Goal: Subscribe to service/newsletter

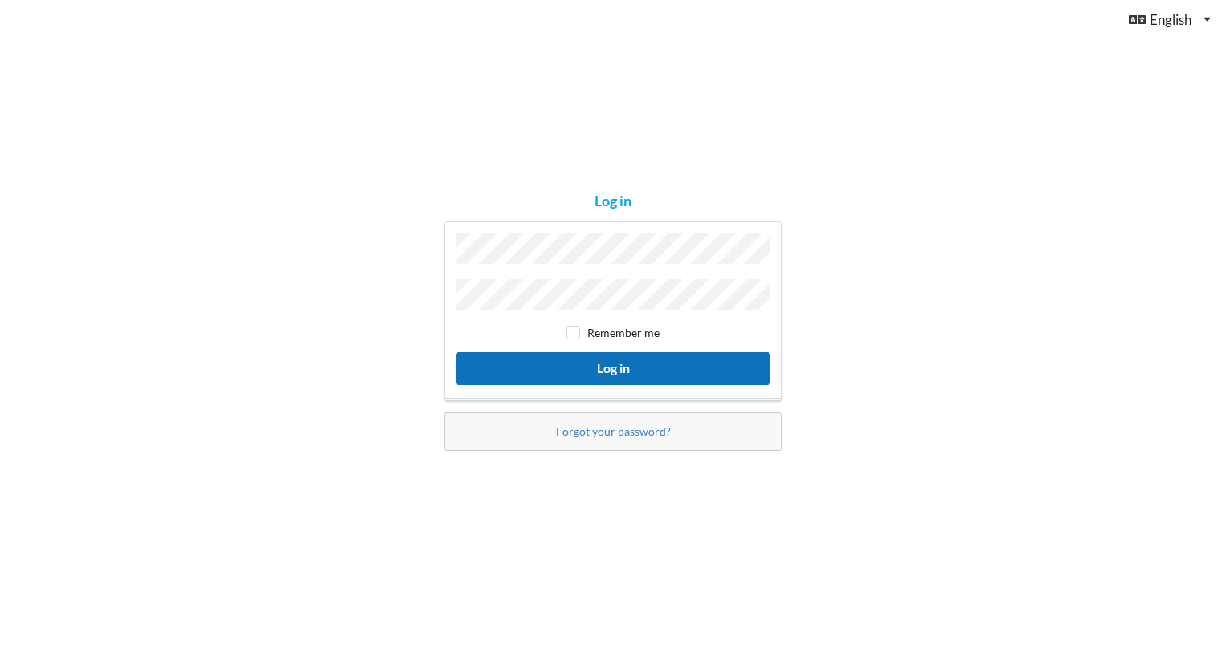
click at [610, 363] on button "Log in" at bounding box center [613, 368] width 315 height 33
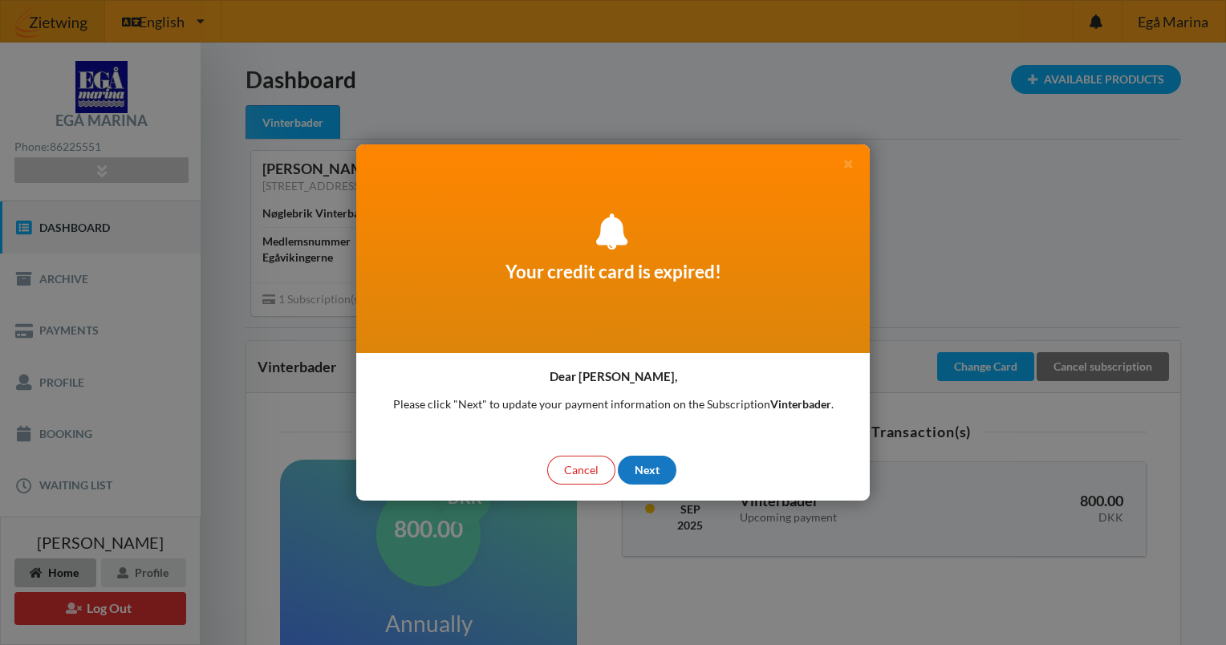
click at [645, 462] on div "Next" at bounding box center [647, 470] width 59 height 29
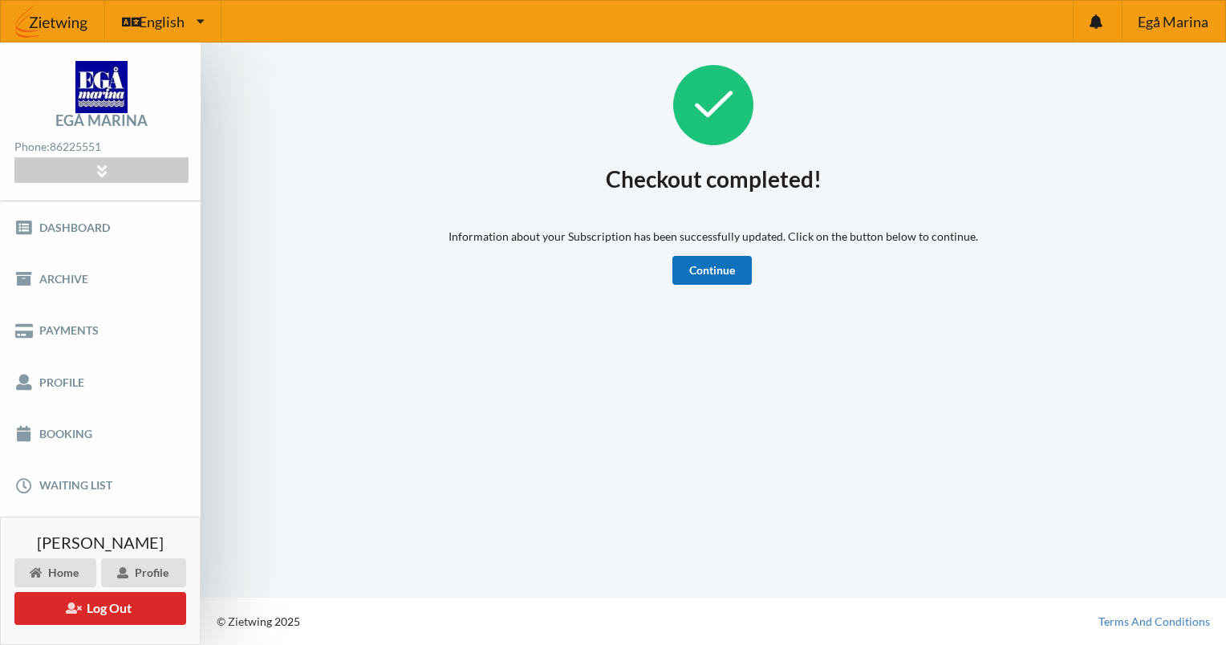
click at [705, 272] on link "Continue" at bounding box center [712, 270] width 79 height 29
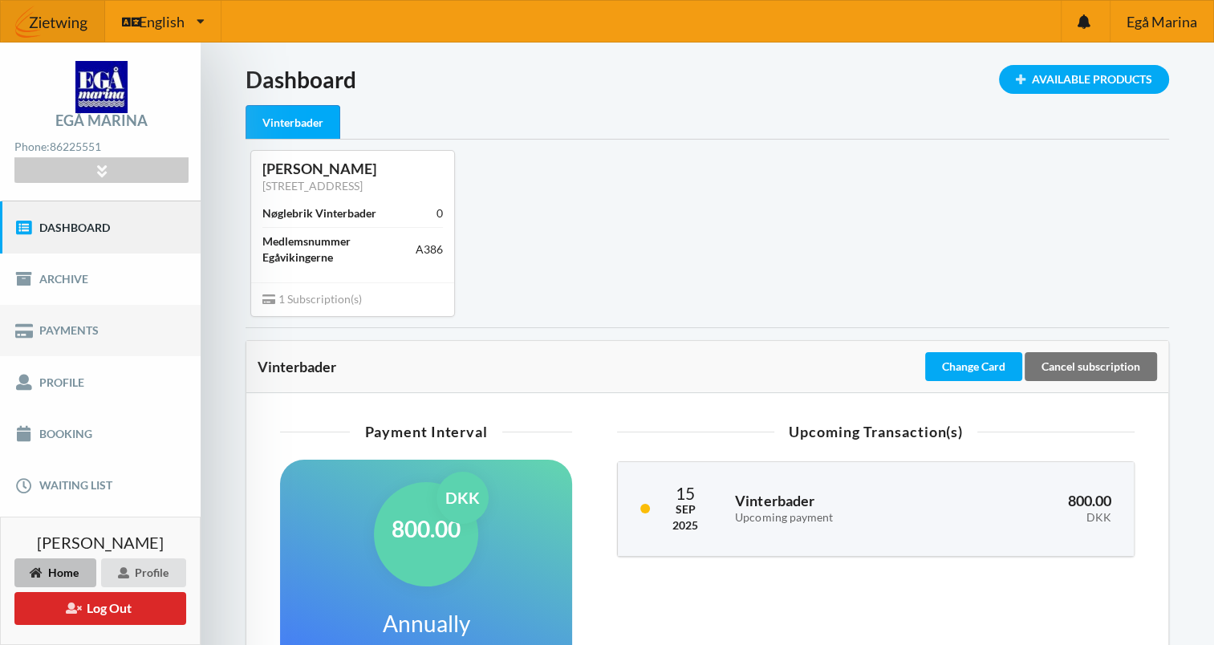
click at [71, 327] on link "Payments" at bounding box center [100, 330] width 201 height 51
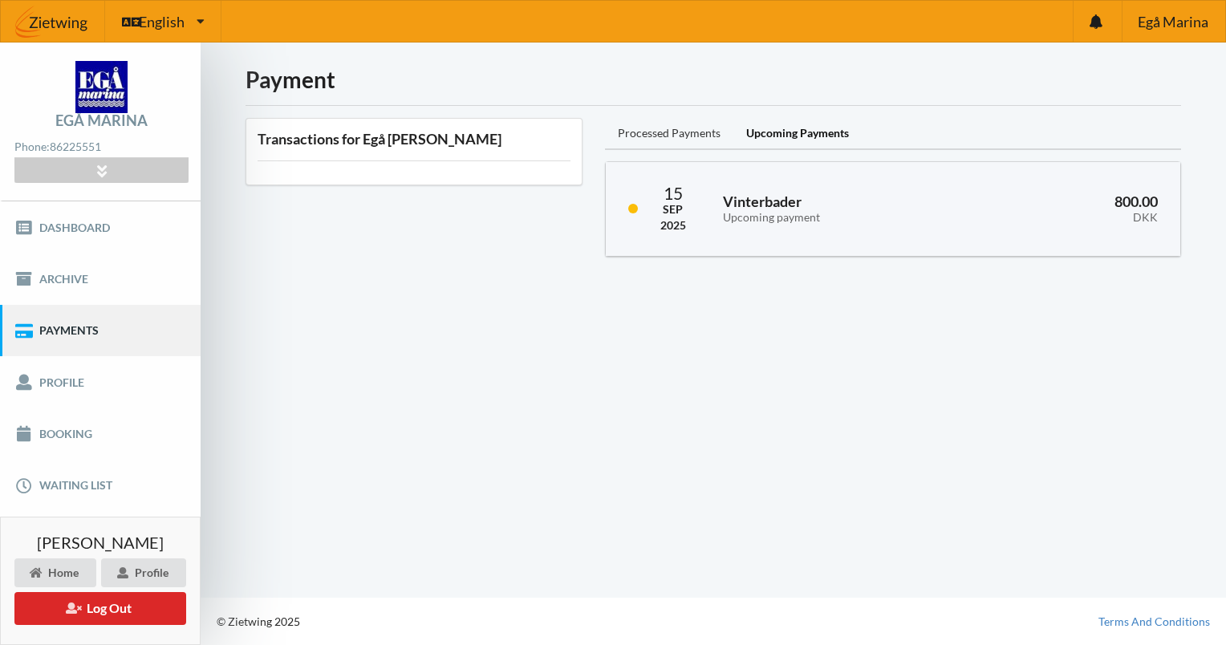
click at [672, 126] on div "Processed Payments" at bounding box center [669, 134] width 128 height 32
click at [823, 132] on div "Upcoming Payments" at bounding box center [798, 134] width 128 height 32
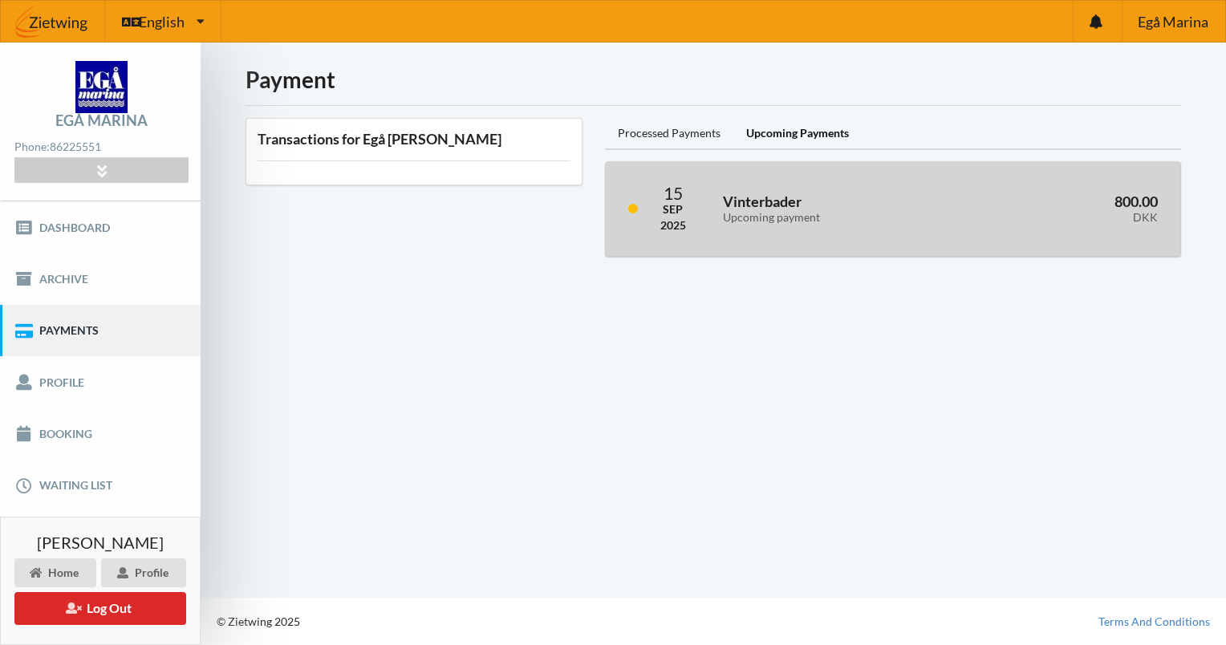
click at [768, 200] on h3 "Vinterbader Upcoming payment" at bounding box center [840, 209] width 234 height 32
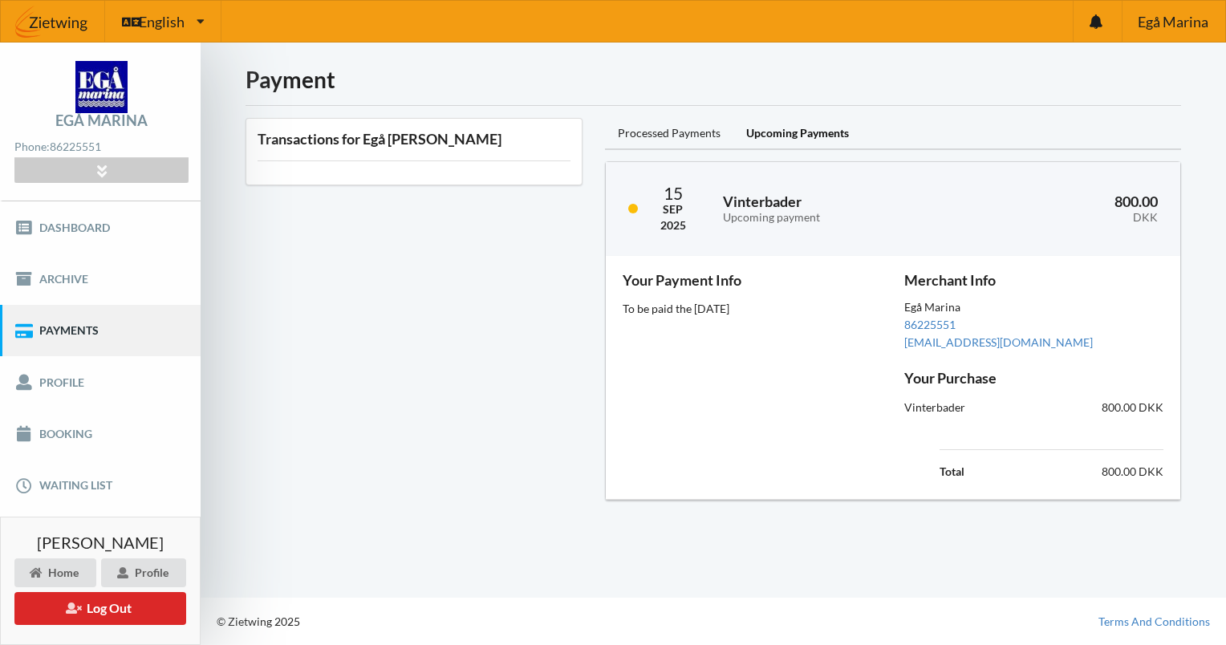
click at [408, 226] on div "Transactions for Egå [PERSON_NAME]" at bounding box center [414, 309] width 360 height 405
click at [60, 270] on link "Archive" at bounding box center [100, 279] width 201 height 51
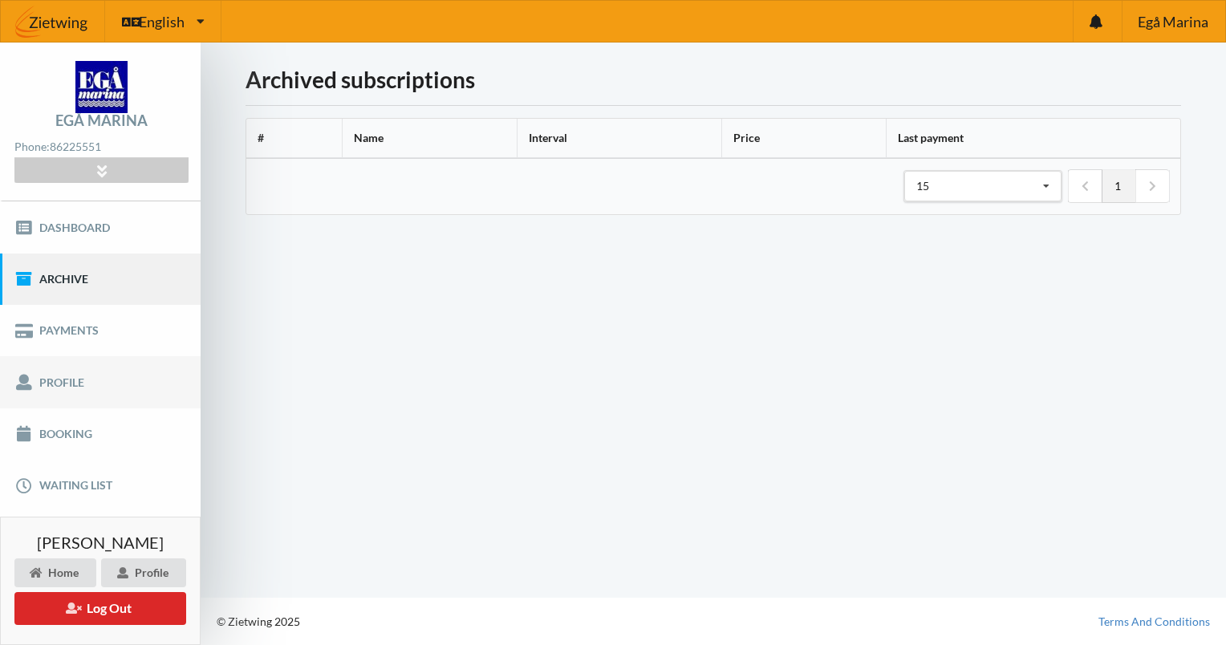
click at [60, 381] on link "Profile" at bounding box center [100, 381] width 201 height 51
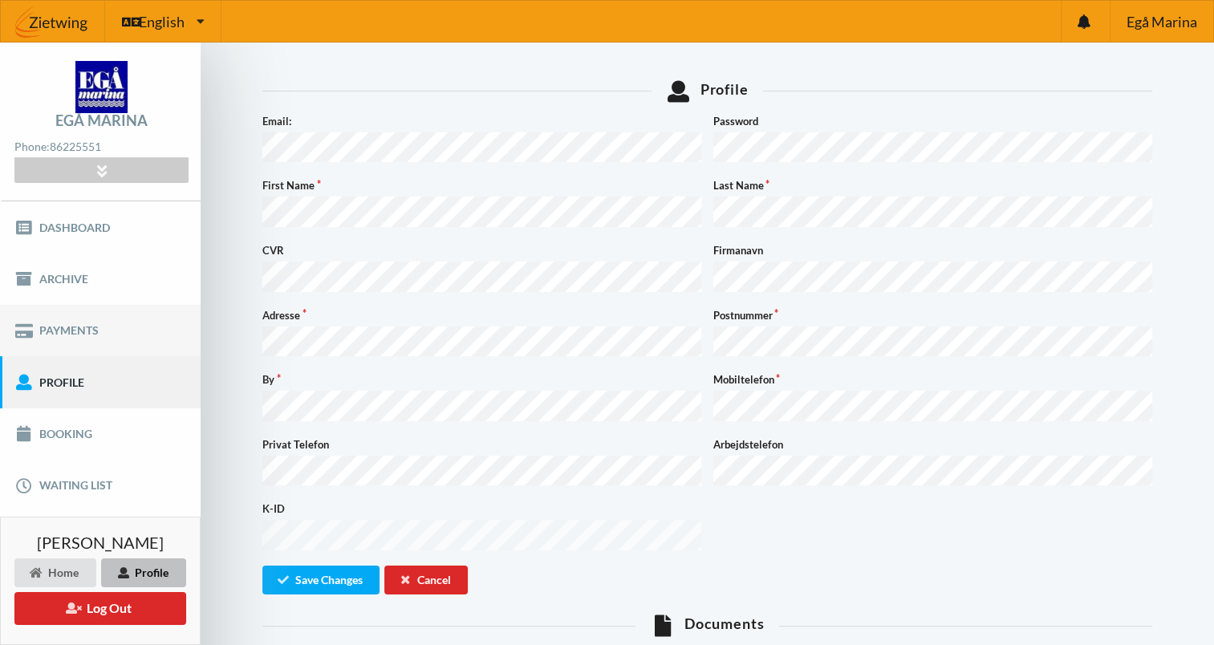
click at [75, 333] on link "Payments" at bounding box center [100, 330] width 201 height 51
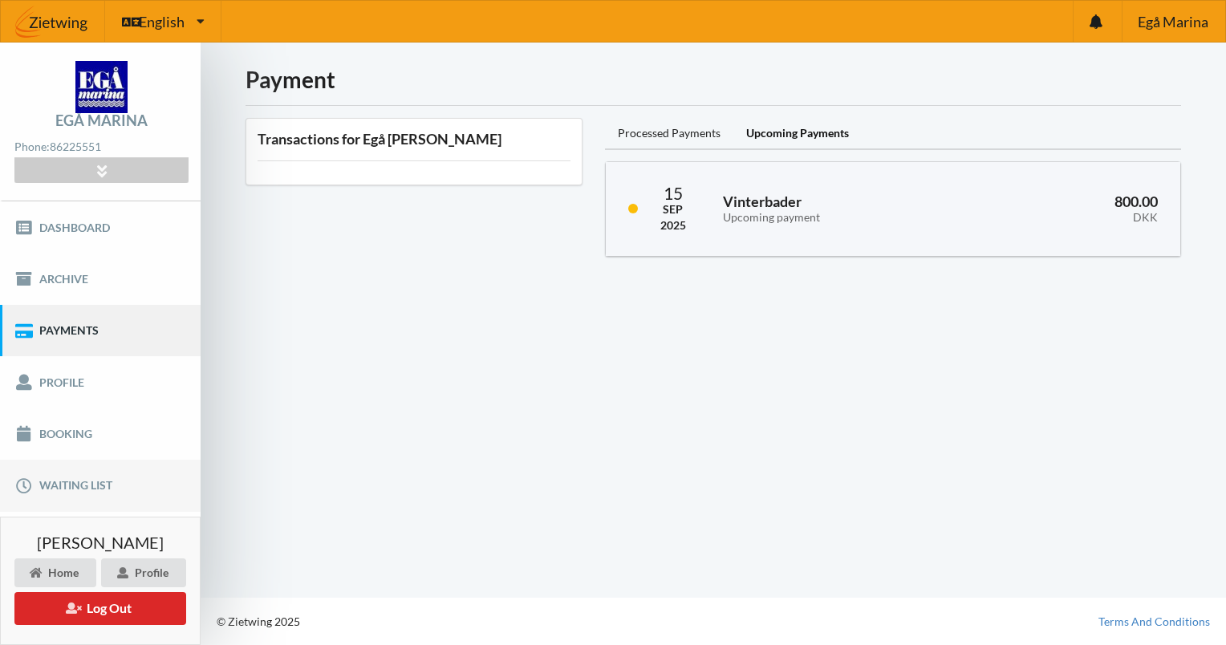
click at [69, 484] on link "Waiting list" at bounding box center [100, 485] width 201 height 51
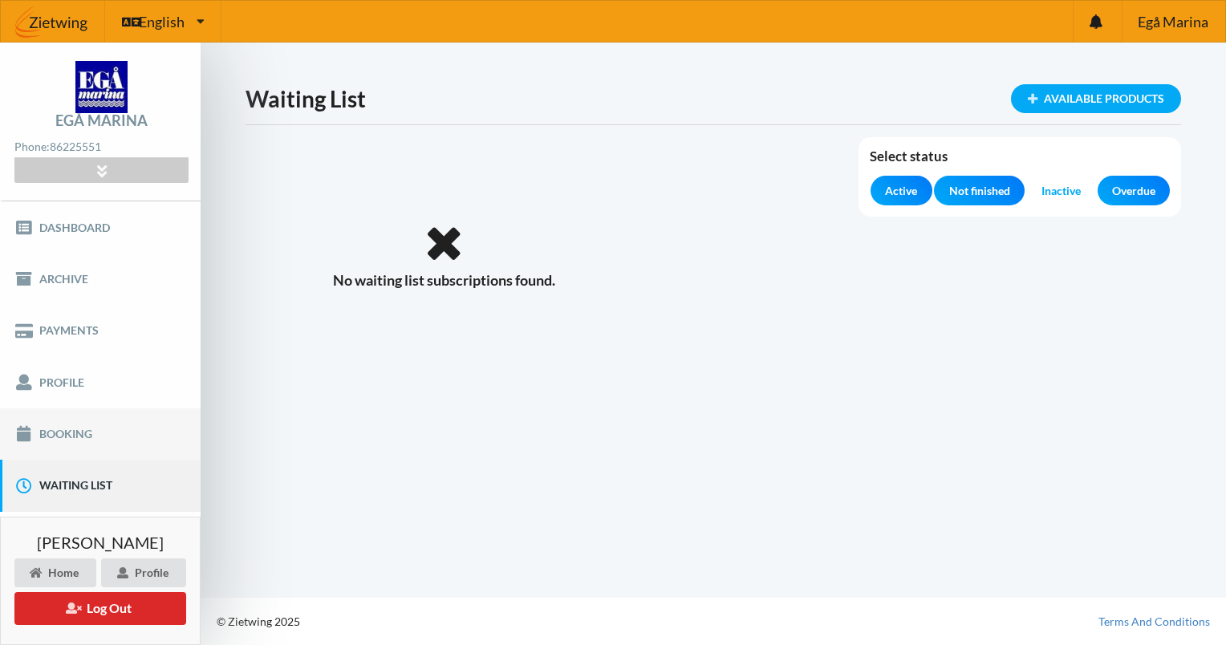
click at [55, 437] on link "Booking" at bounding box center [100, 433] width 201 height 51
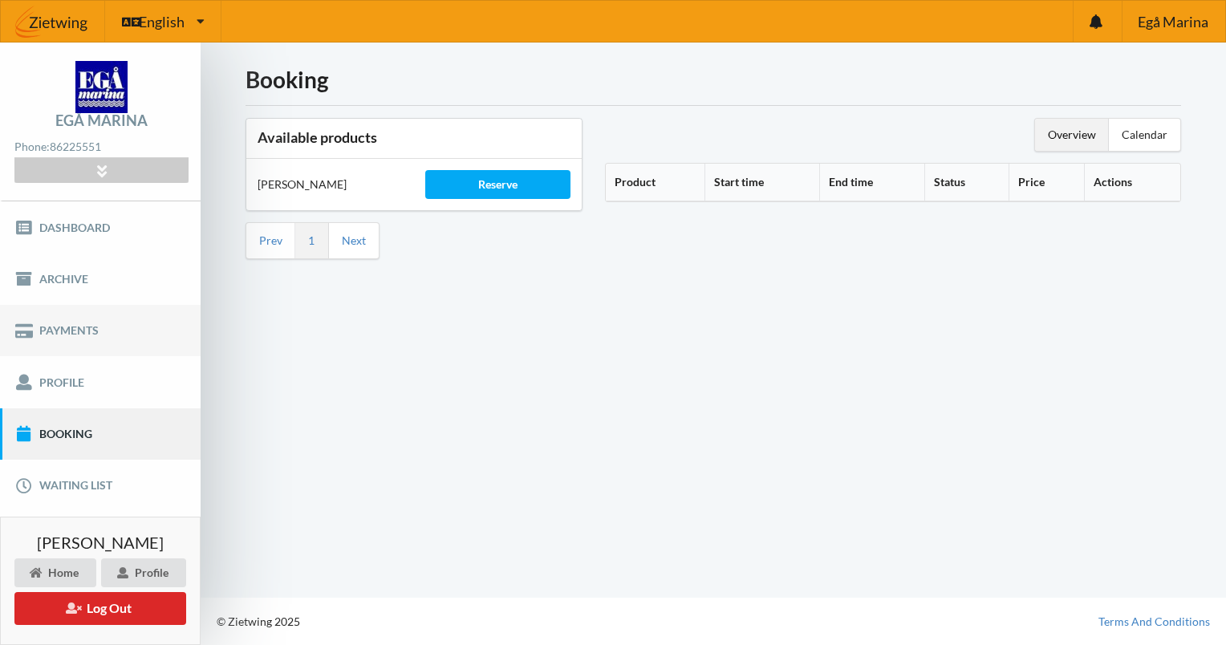
click at [58, 321] on link "Payments" at bounding box center [100, 330] width 201 height 51
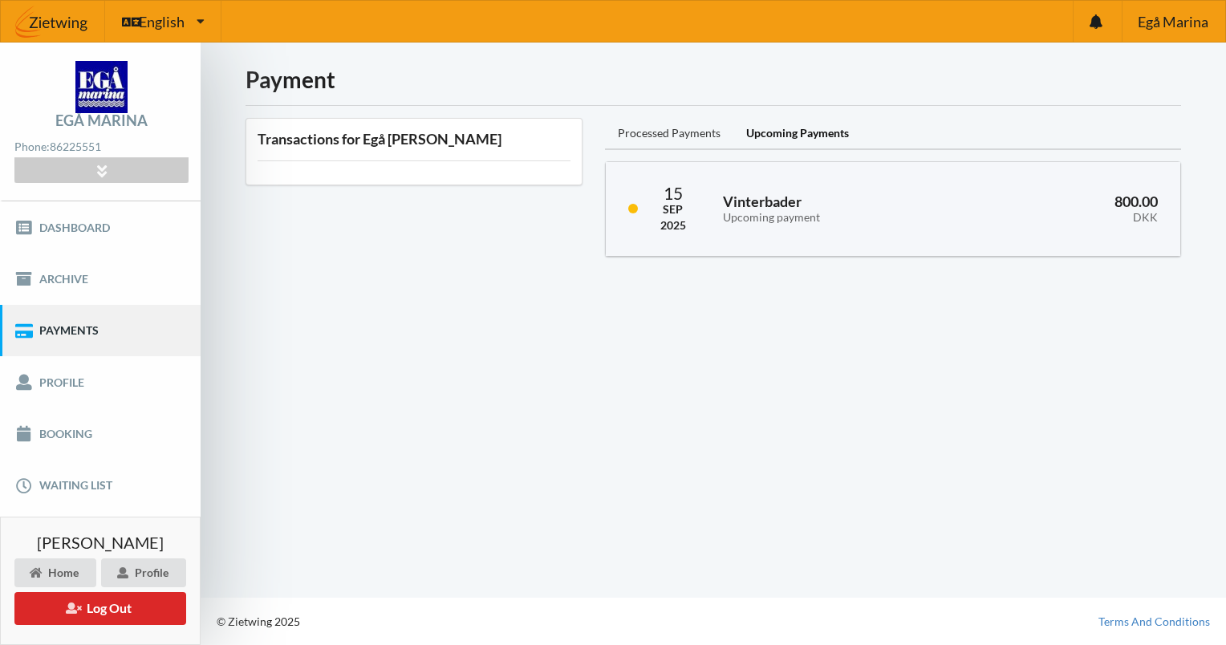
click at [683, 128] on div "Processed Payments" at bounding box center [669, 134] width 128 height 32
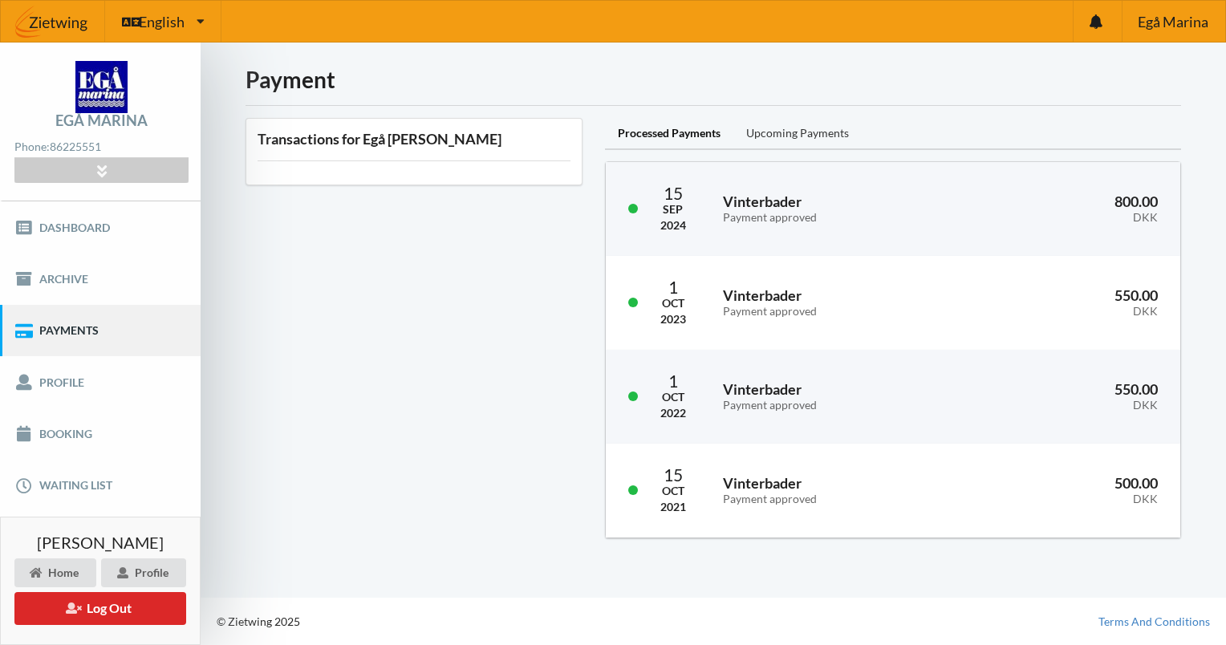
click at [795, 135] on div "Upcoming Payments" at bounding box center [798, 134] width 128 height 32
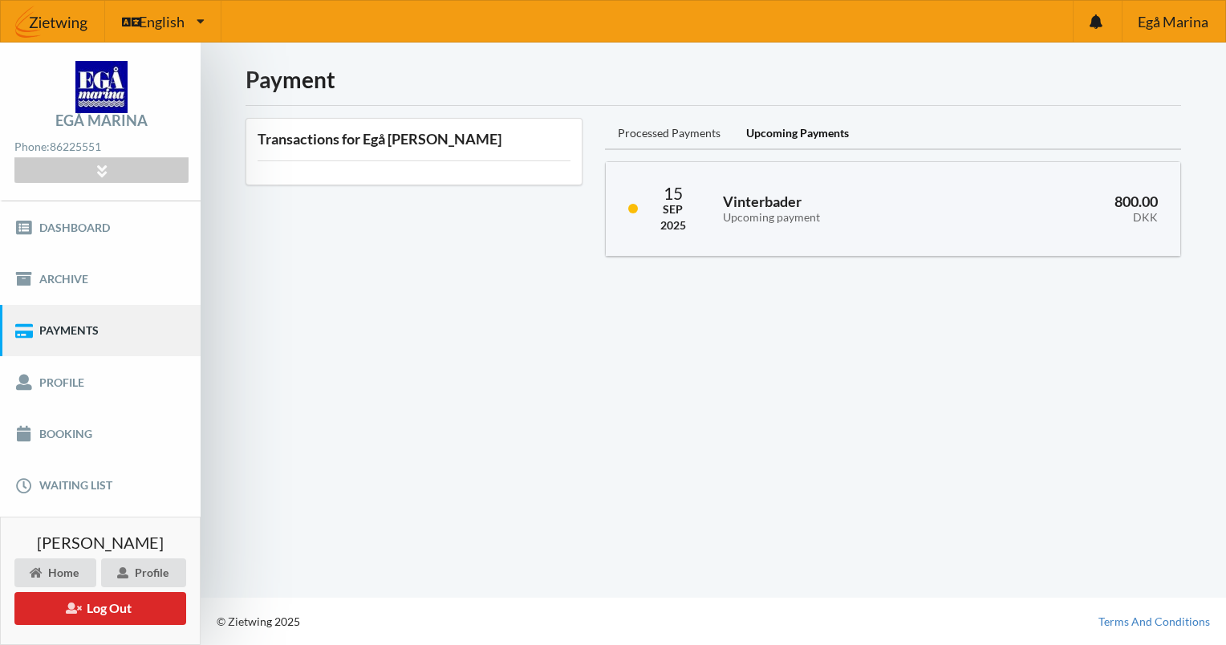
click at [642, 128] on div "Processed Payments" at bounding box center [669, 134] width 128 height 32
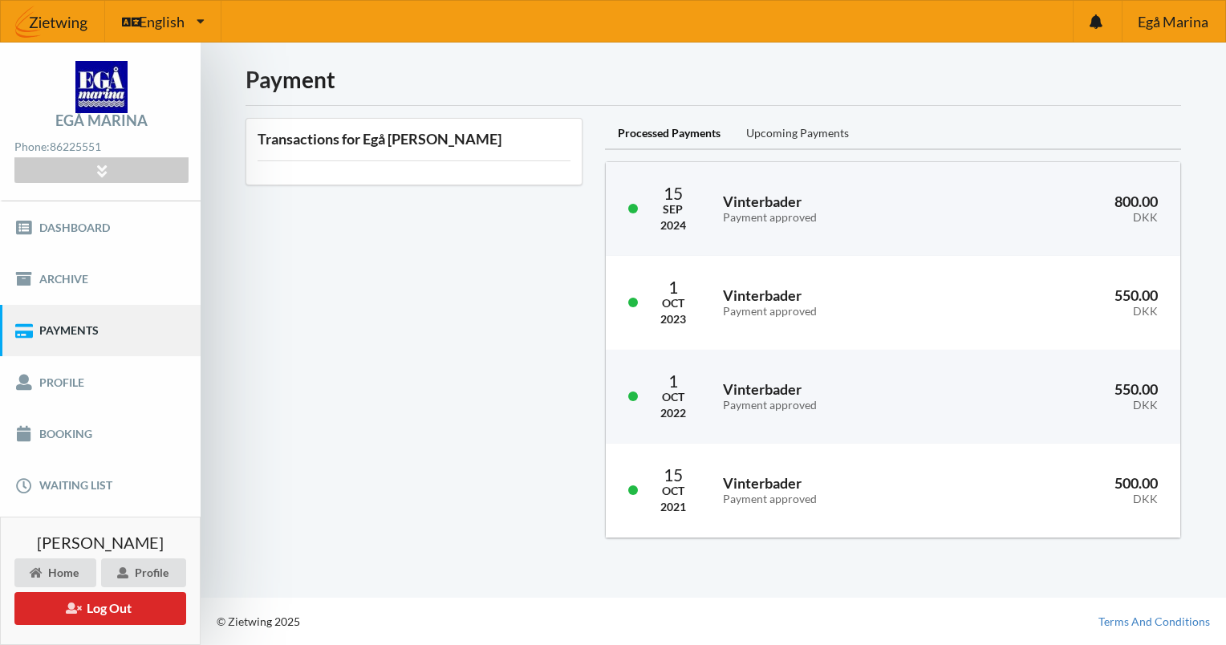
click at [802, 128] on div "Upcoming Payments" at bounding box center [798, 134] width 128 height 32
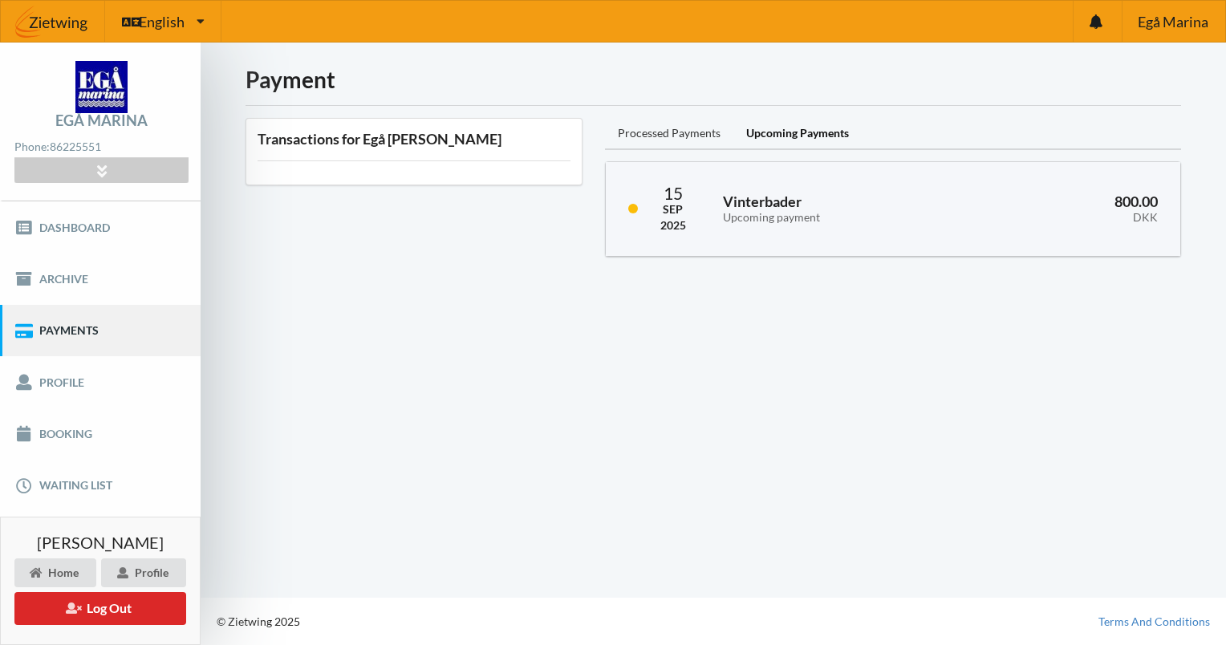
click at [655, 128] on div "Processed Payments" at bounding box center [669, 134] width 128 height 32
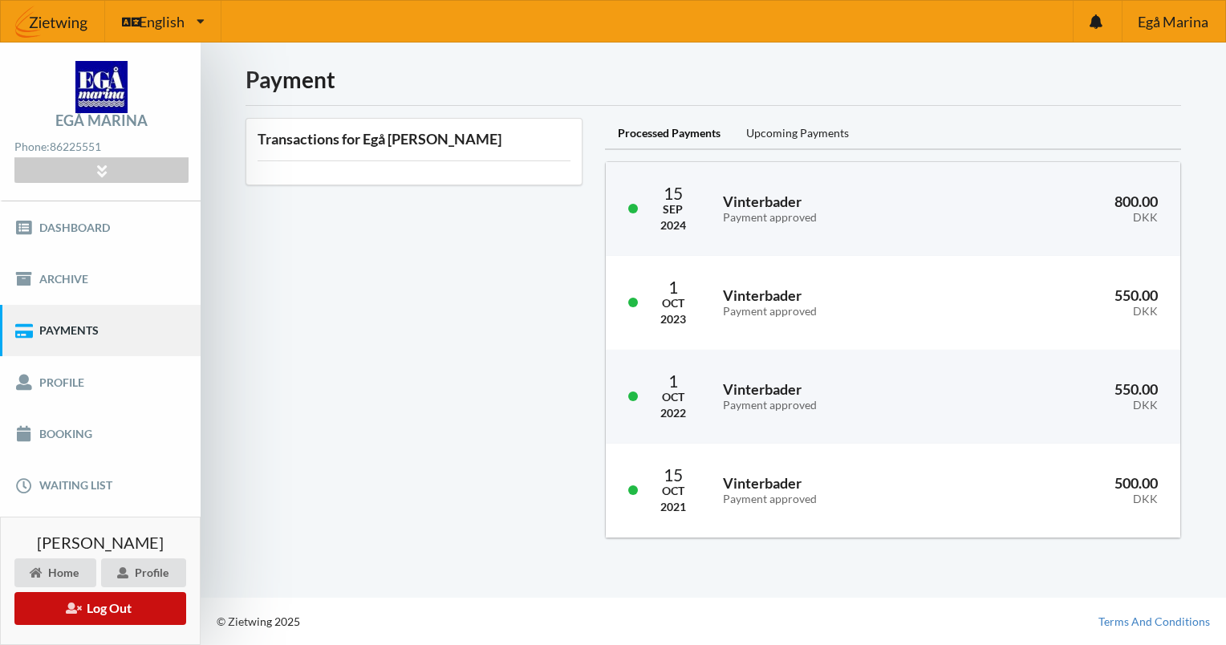
click at [98, 604] on button "Log Out" at bounding box center [100, 608] width 172 height 33
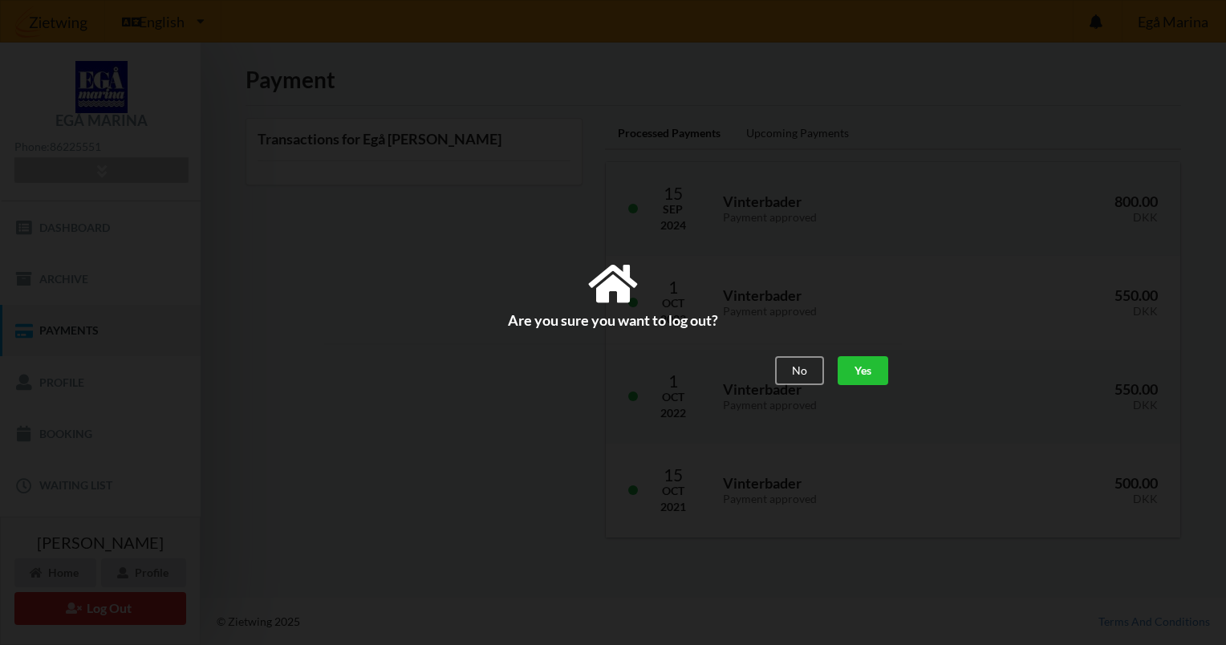
click at [865, 370] on div "Yes" at bounding box center [863, 371] width 51 height 29
